Goal: Task Accomplishment & Management: Manage account settings

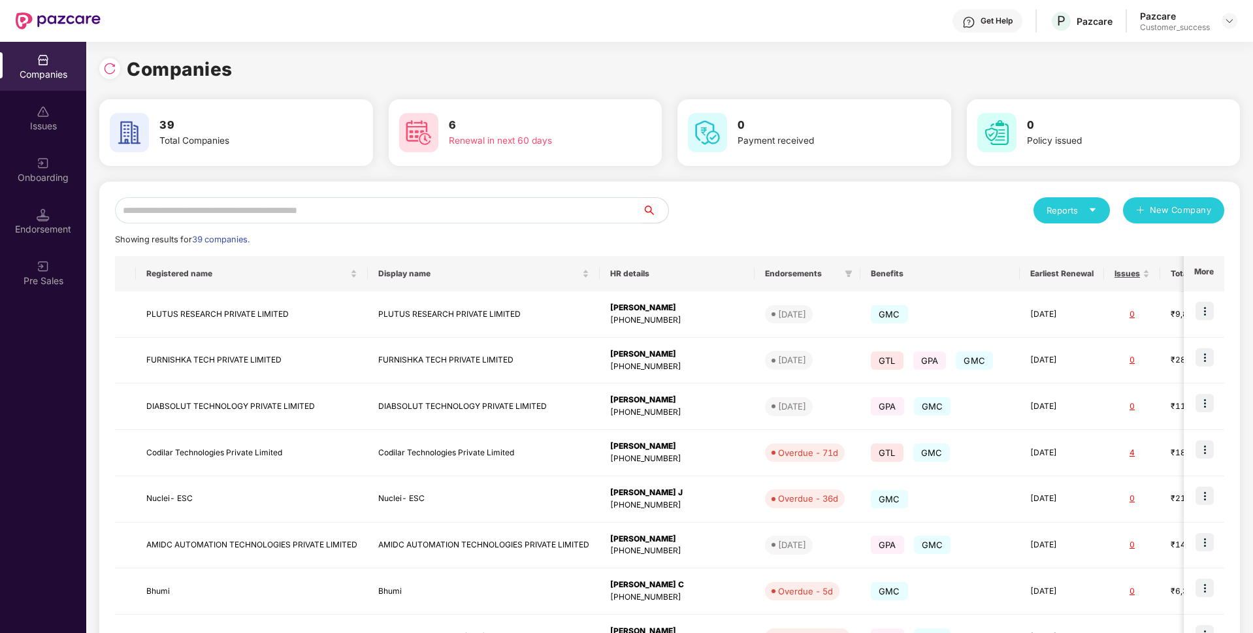
click at [545, 214] on input "text" at bounding box center [378, 210] width 527 height 26
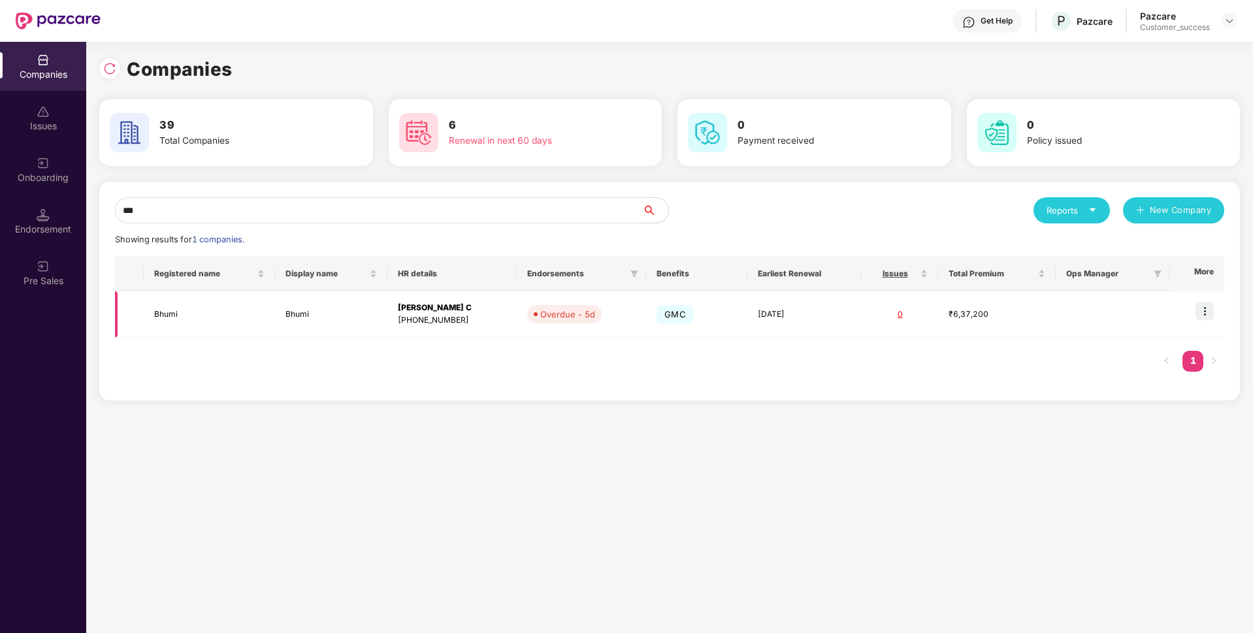
type input "***"
click at [1206, 316] on img at bounding box center [1205, 311] width 18 height 18
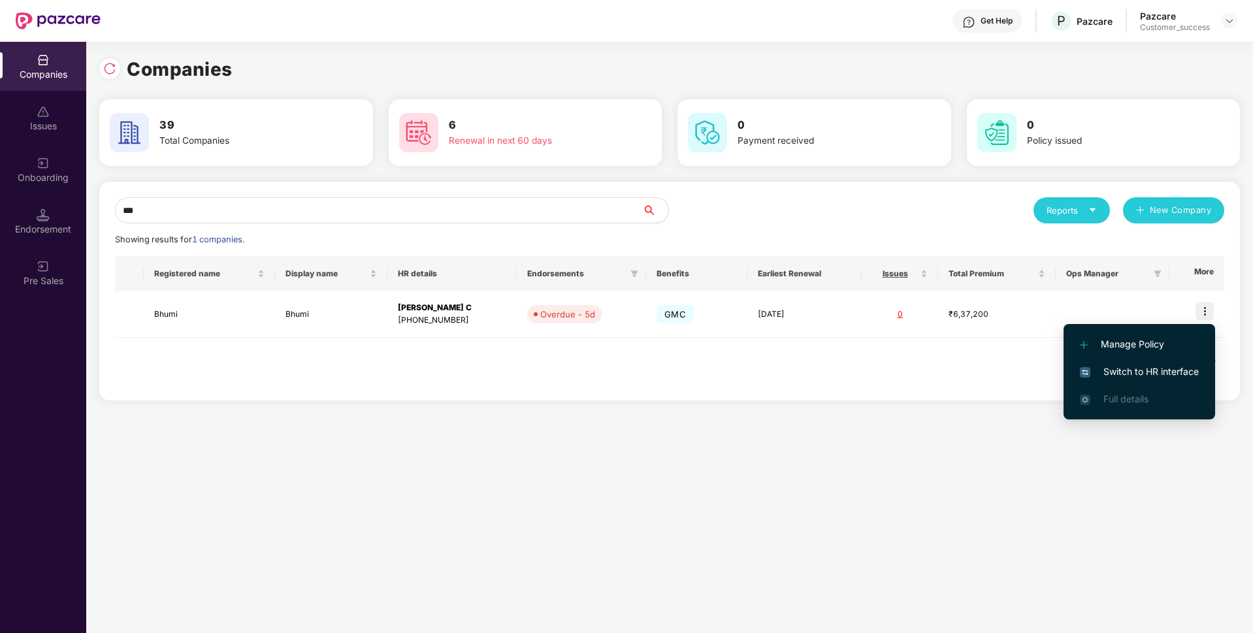
click at [1132, 367] on span "Switch to HR interface" at bounding box center [1139, 372] width 119 height 14
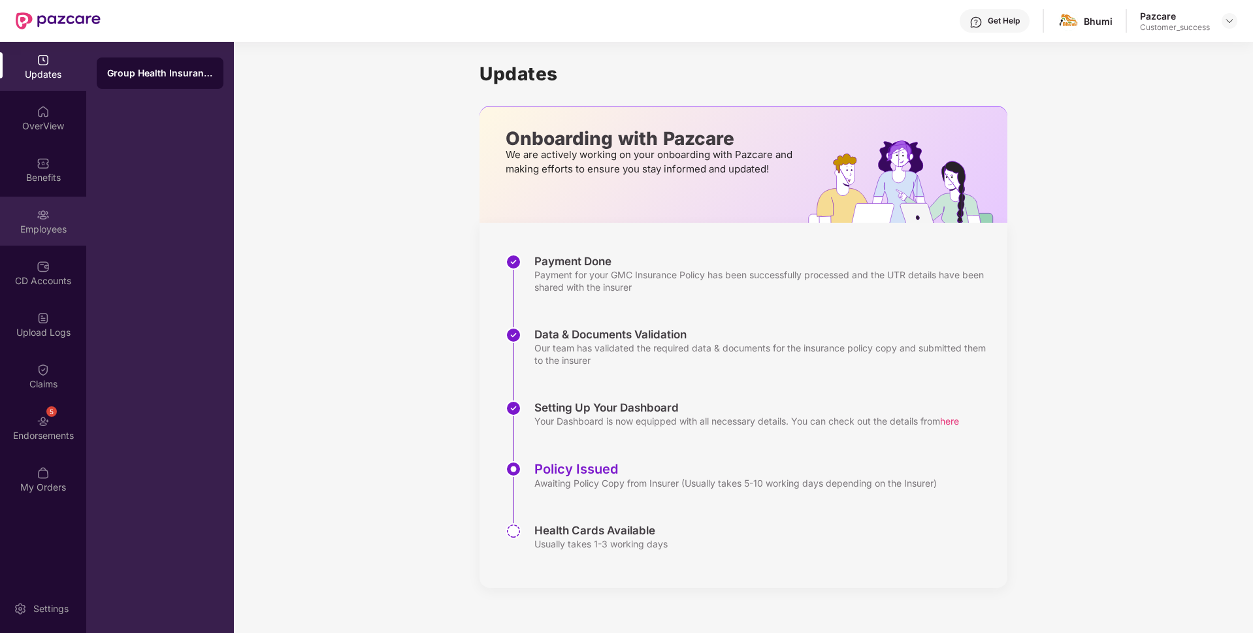
click at [6, 206] on div "Employees" at bounding box center [43, 221] width 86 height 49
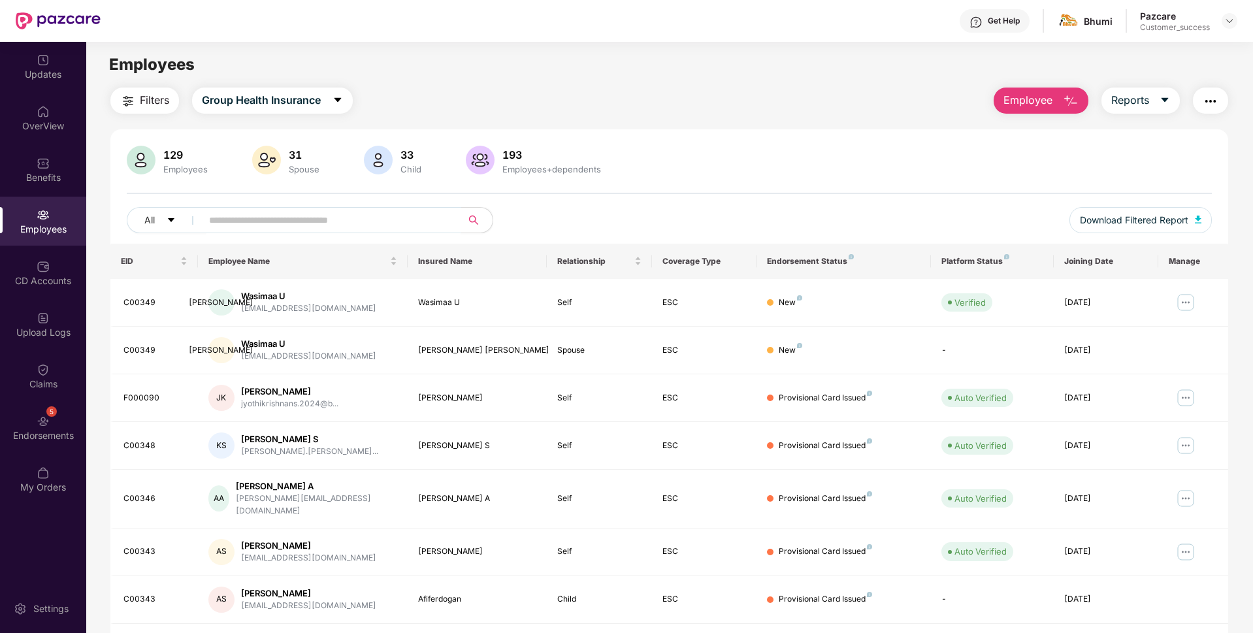
click at [247, 222] on input "text" at bounding box center [326, 220] width 235 height 20
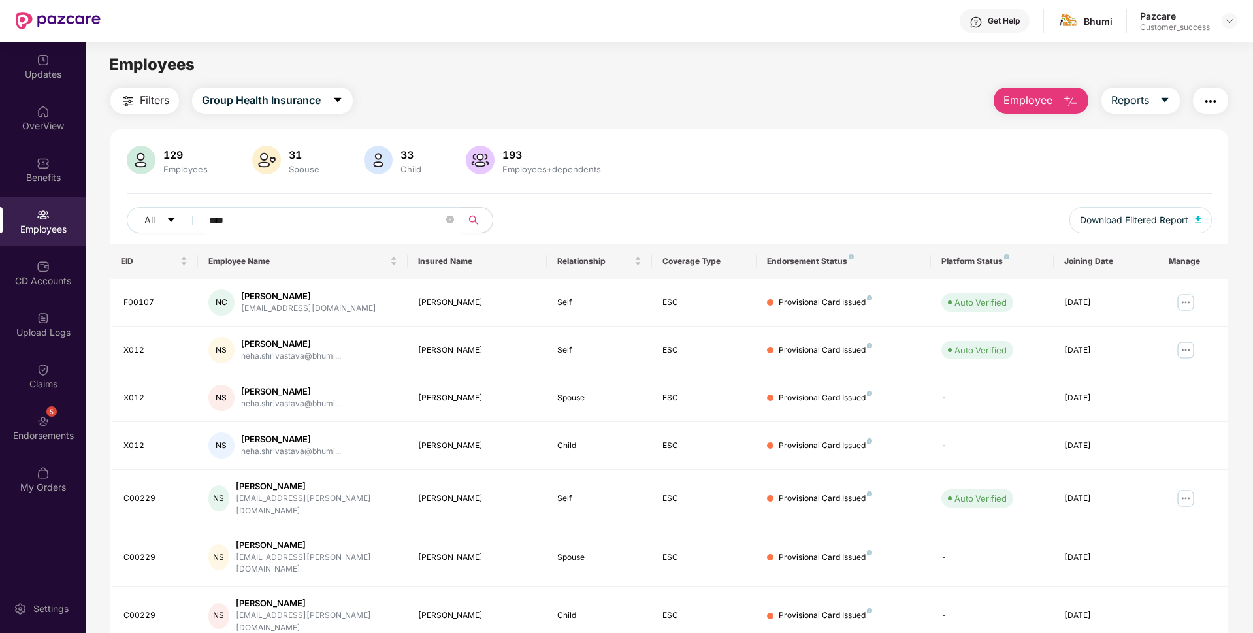
type input "****"
click at [1188, 350] on img at bounding box center [1185, 350] width 21 height 21
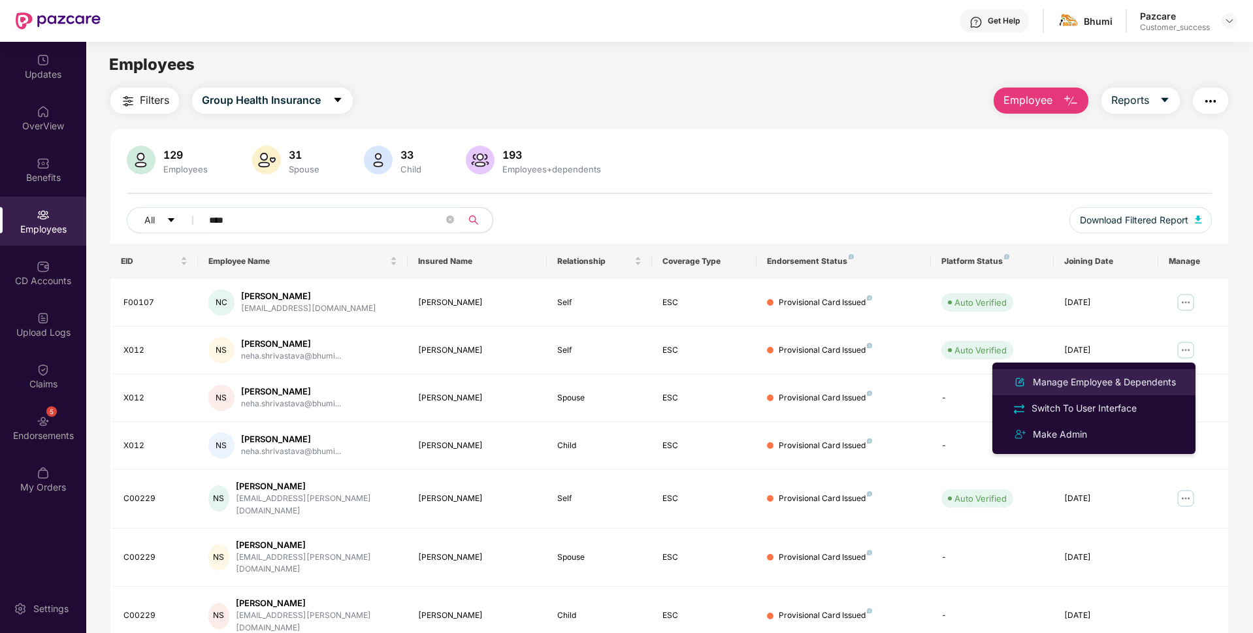
click at [1083, 382] on div "Manage Employee & Dependents" at bounding box center [1104, 382] width 148 height 14
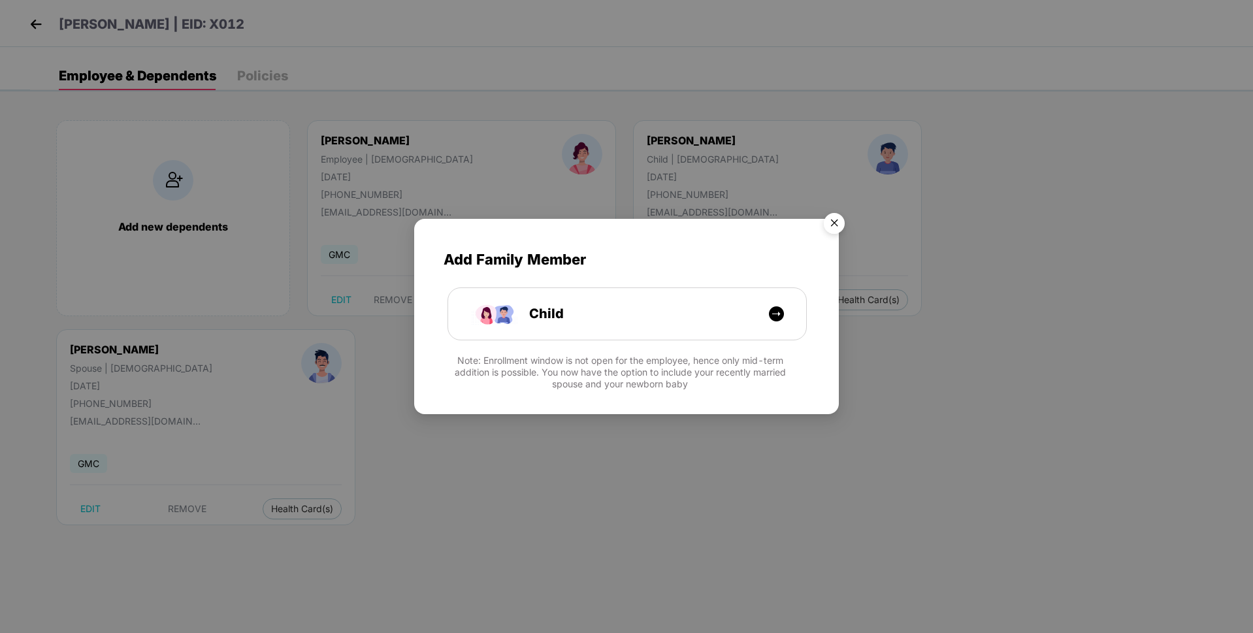
click at [416, 425] on div "Add Family Member Child Note: Enrollment window is not open for the employee, h…" at bounding box center [626, 316] width 1253 height 633
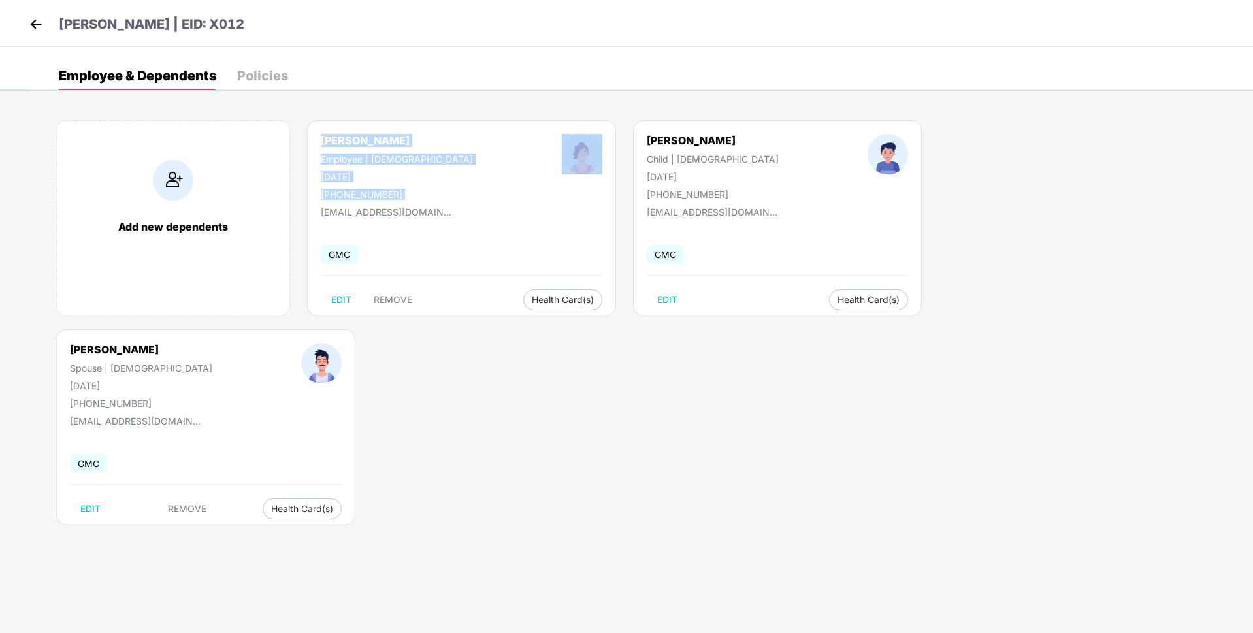
drag, startPoint x: 321, startPoint y: 135, endPoint x: 490, endPoint y: 142, distance: 169.4
click at [490, 142] on div "[PERSON_NAME] Employee | [DEMOGRAPHIC_DATA] [DATE] [PHONE_NUMBER]" at bounding box center [461, 167] width 370 height 66
click at [418, 139] on div "[PERSON_NAME] Employee | [DEMOGRAPHIC_DATA] [DATE] [PHONE_NUMBER]" at bounding box center [396, 167] width 241 height 66
drag, startPoint x: 315, startPoint y: 140, endPoint x: 443, endPoint y: 127, distance: 128.7
click at [443, 127] on div "[PERSON_NAME] Employee | [DEMOGRAPHIC_DATA] [DATE] [PHONE_NUMBER] [EMAIL_ADDRES…" at bounding box center [461, 218] width 309 height 196
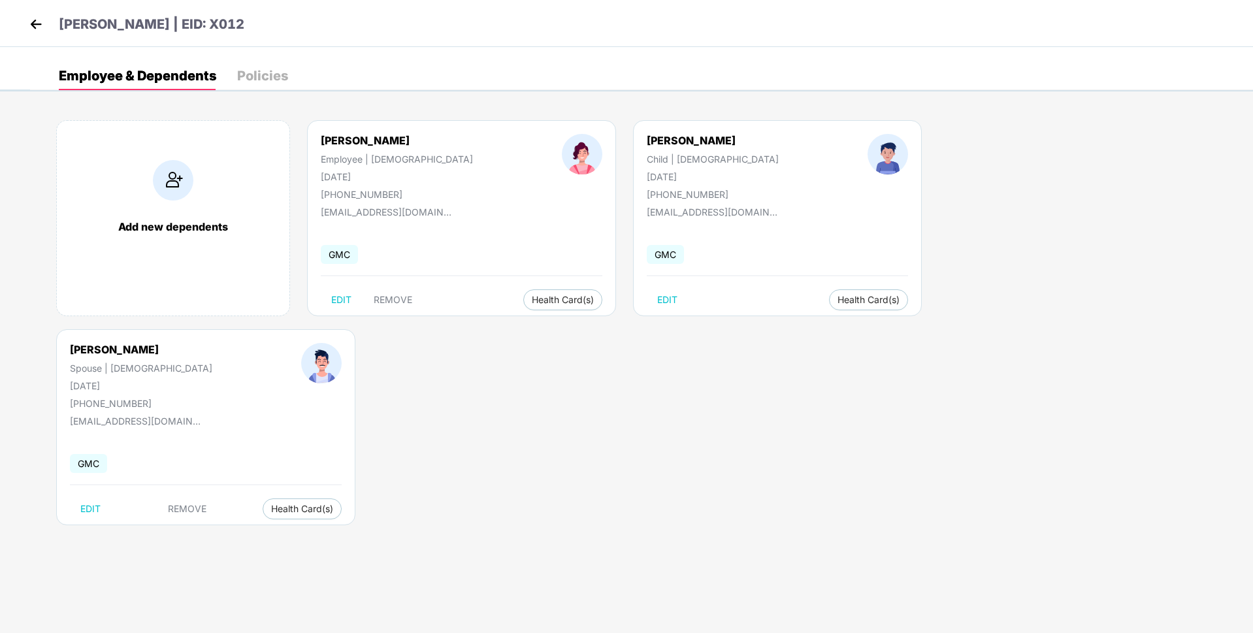
copy div "[PERSON_NAME]"
drag, startPoint x: 312, startPoint y: 174, endPoint x: 395, endPoint y: 179, distance: 83.1
click at [395, 179] on div "[PERSON_NAME] Employee | [DEMOGRAPHIC_DATA] [DATE] [PHONE_NUMBER]" at bounding box center [396, 167] width 241 height 66
copy div "[DATE]"
drag, startPoint x: 216, startPoint y: 22, endPoint x: 282, endPoint y: 24, distance: 66.0
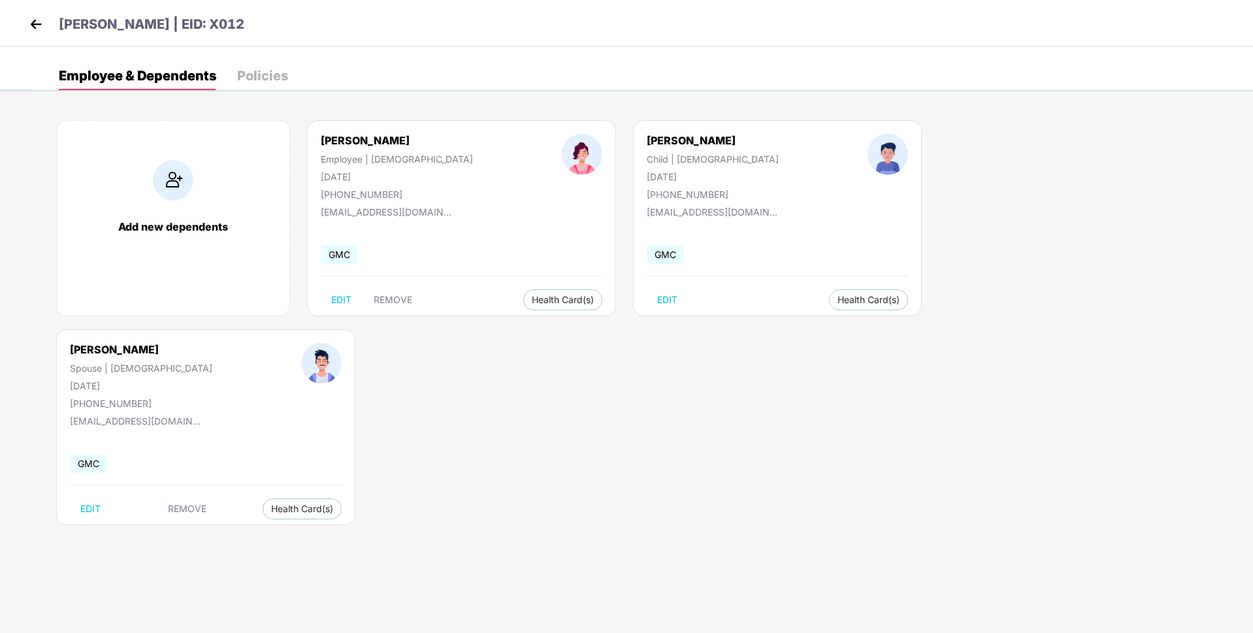
click at [282, 24] on div "[PERSON_NAME] | EID: X012" at bounding box center [626, 23] width 1253 height 47
copy p "X012"
drag, startPoint x: 624, startPoint y: 142, endPoint x: 855, endPoint y: 125, distance: 231.9
click at [855, 125] on div "Add new dependents [PERSON_NAME] Employee | [DEMOGRAPHIC_DATA] [DATE] [PHONE_NU…" at bounding box center [641, 329] width 1223 height 457
click at [355, 329] on div "[PERSON_NAME] Spouse | [DEMOGRAPHIC_DATA] [DATE] [PHONE_NUMBER] [EMAIL_ADDRESS]…" at bounding box center [205, 427] width 299 height 196
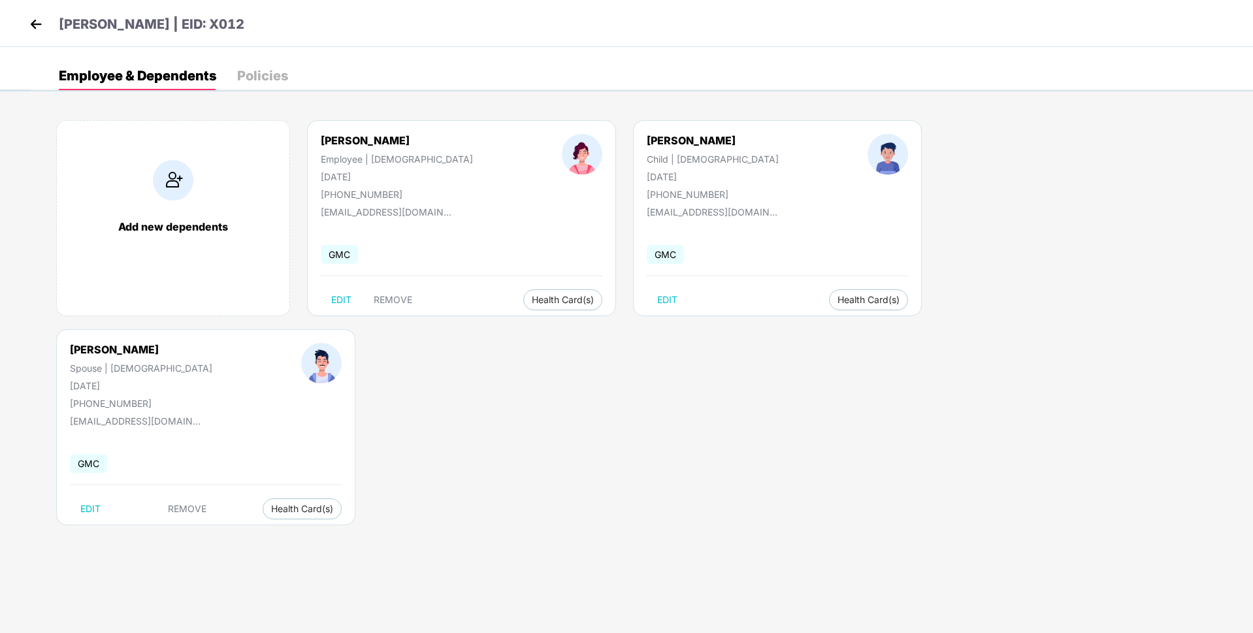
click at [212, 343] on div "[PERSON_NAME]" at bounding box center [141, 349] width 142 height 13
copy div "[PERSON_NAME]"
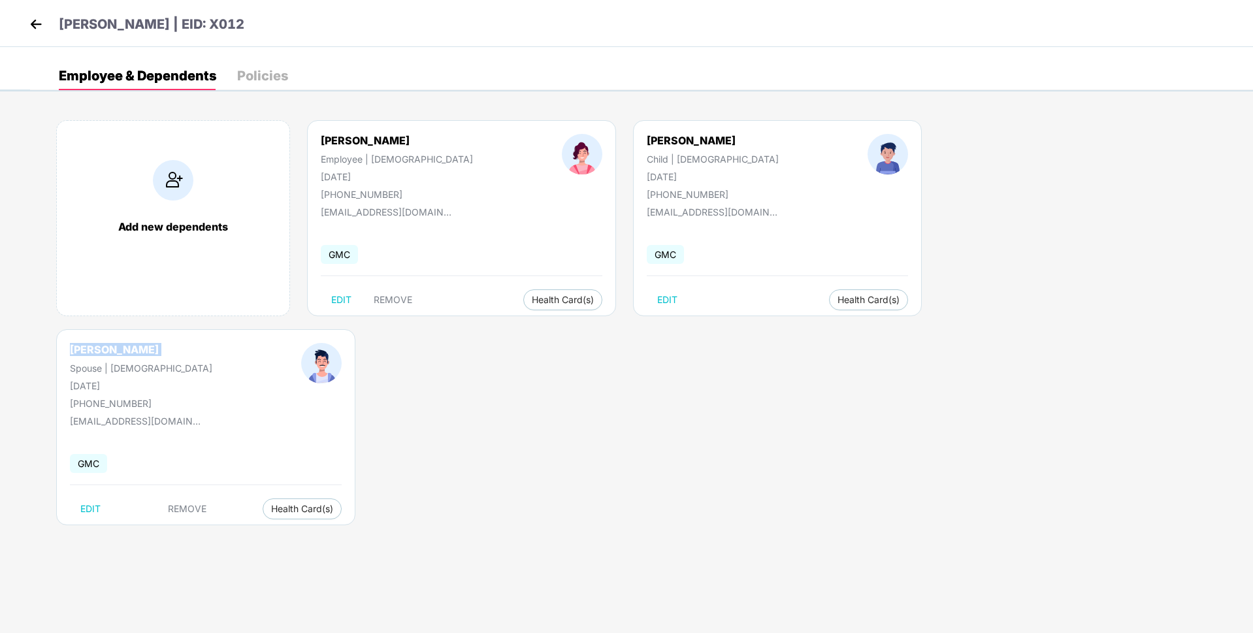
drag, startPoint x: 834, startPoint y: 180, endPoint x: 937, endPoint y: 173, distance: 103.5
click at [257, 343] on div "[PERSON_NAME] | [DEMOGRAPHIC_DATA] [DATE] [PHONE_NUMBER]" at bounding box center [140, 376] width 231 height 66
copy div "[DATE]"
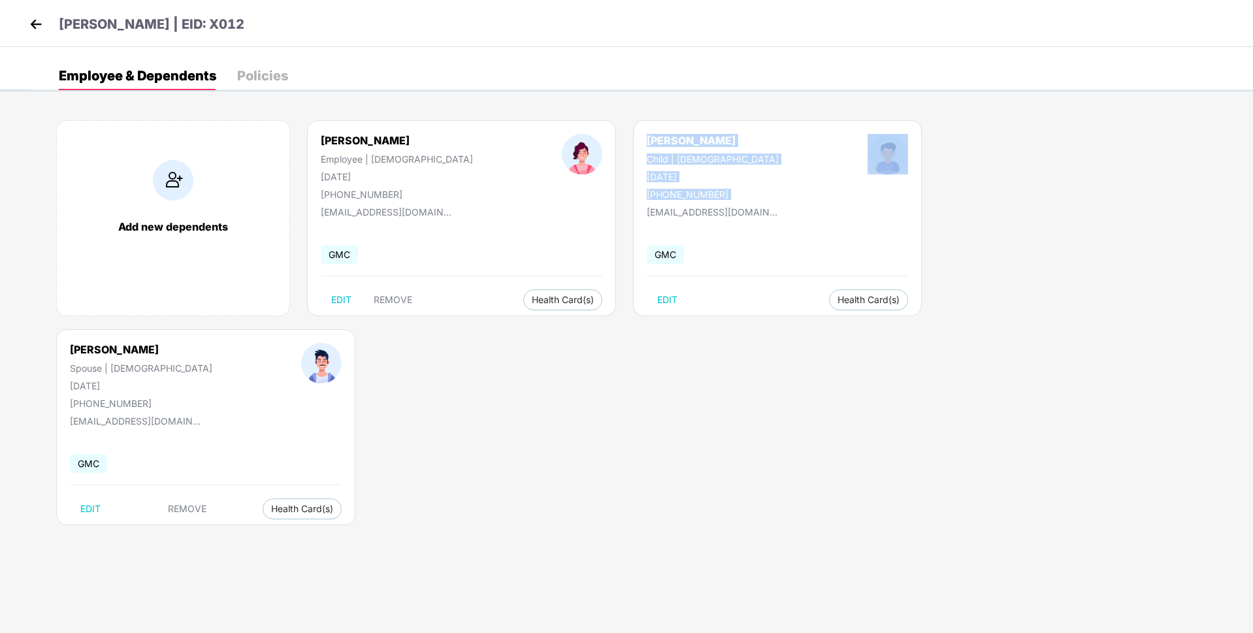
drag, startPoint x: 589, startPoint y: 139, endPoint x: 709, endPoint y: 139, distance: 120.2
click at [709, 139] on div "[PERSON_NAME] Child | [DEMOGRAPHIC_DATA] [DATE] [PHONE_NUMBER]" at bounding box center [777, 167] width 350 height 66
click at [823, 139] on div at bounding box center [887, 167] width 129 height 66
drag, startPoint x: 584, startPoint y: 142, endPoint x: 674, endPoint y: 140, distance: 89.6
click at [674, 140] on div "[PERSON_NAME] Child | [DEMOGRAPHIC_DATA] [DATE] [PHONE_NUMBER]" at bounding box center [712, 167] width 221 height 66
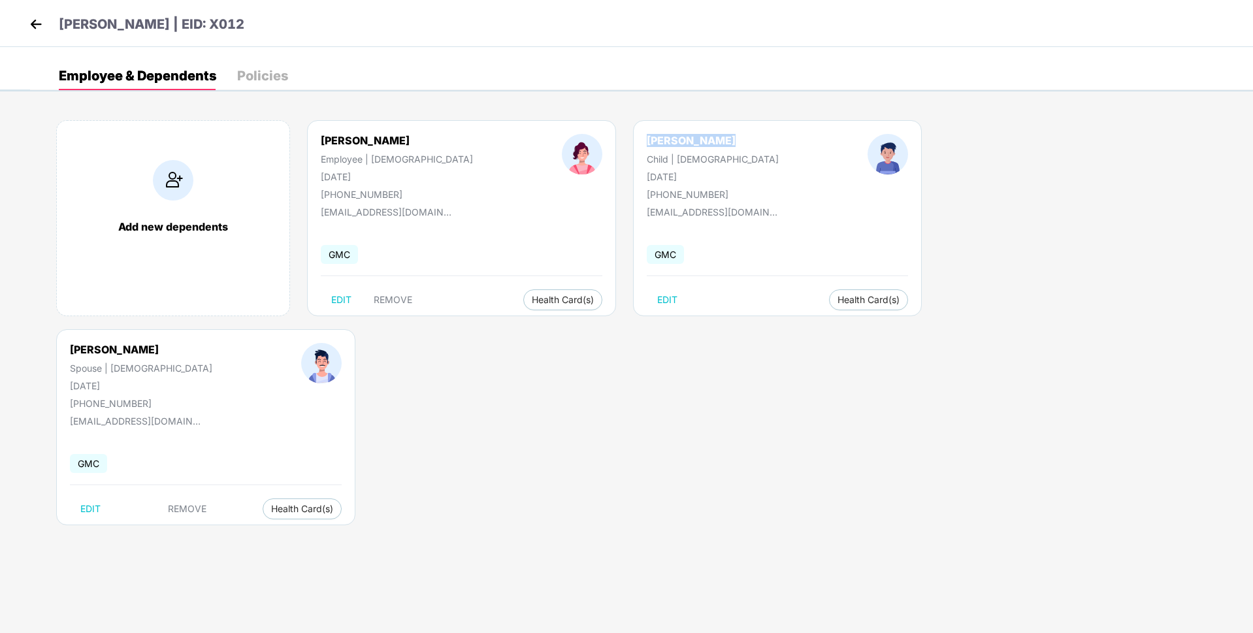
copy div "[PERSON_NAME]"
drag, startPoint x: 583, startPoint y: 175, endPoint x: 655, endPoint y: 177, distance: 71.9
click at [655, 177] on div "[PERSON_NAME] Child | [DEMOGRAPHIC_DATA] [DATE] [PHONE_NUMBER]" at bounding box center [712, 167] width 221 height 66
copy div "[DATE]"
